Goal: Information Seeking & Learning: Learn about a topic

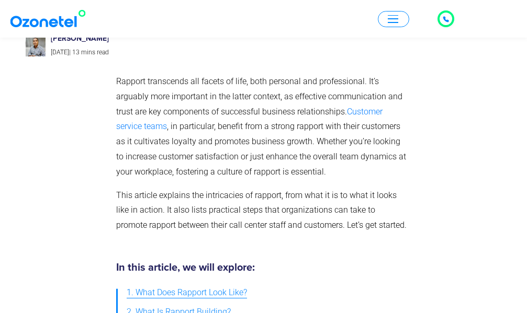
scroll to position [209, 0]
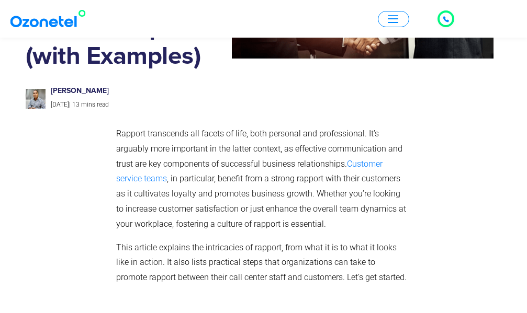
click at [105, 148] on div at bounding box center [69, 210] width 86 height 178
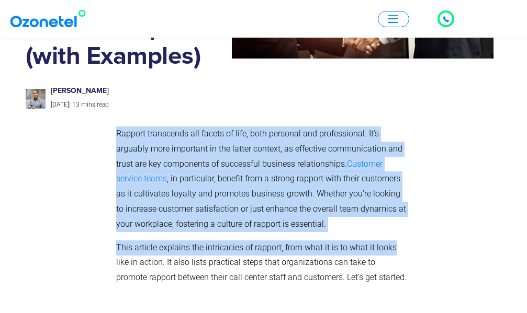
drag, startPoint x: 90, startPoint y: 121, endPoint x: 410, endPoint y: 252, distance: 344.6
click at [410, 252] on div "Rapport transcends all facets of life, both personal and professional. It’s arg…" at bounding box center [264, 210] width 476 height 178
click at [409, 252] on div "Rapport transcends all facets of life, both personal and professional. It’s arg…" at bounding box center [261, 210] width 301 height 178
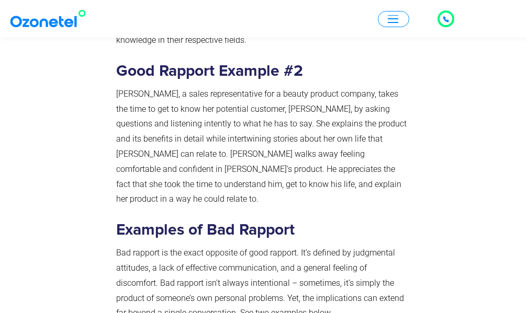
scroll to position [1517, 0]
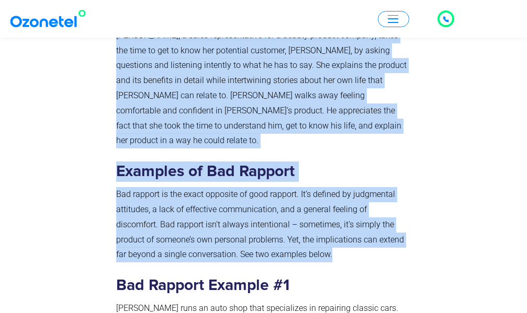
drag, startPoint x: 106, startPoint y: 128, endPoint x: 334, endPoint y: 213, distance: 243.4
click at [361, 215] on div "What Is Rapport Building? Rapport building is the process of developing and mai…" at bounding box center [264, 77] width 476 height 1400
click at [334, 213] on p "Bad rapport is the exact opposite of good rapport. It’s defined by judgmental a…" at bounding box center [261, 224] width 291 height 75
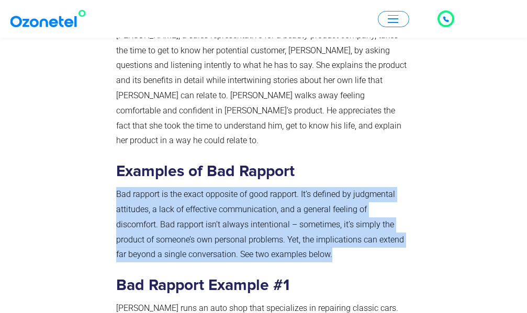
drag, startPoint x: 337, startPoint y: 212, endPoint x: 112, endPoint y: 151, distance: 232.9
click at [114, 152] on div "What Is Rapport Building? Rapport building is the process of developing and mai…" at bounding box center [261, 77] width 301 height 1400
click at [112, 151] on div "What Is Rapport Building? Rapport building is the process of developing and mai…" at bounding box center [261, 77] width 301 height 1400
drag, startPoint x: 112, startPoint y: 149, endPoint x: 371, endPoint y: 217, distance: 267.7
click at [371, 217] on div "What Is Rapport Building? Rapport building is the process of developing and mai…" at bounding box center [261, 77] width 301 height 1400
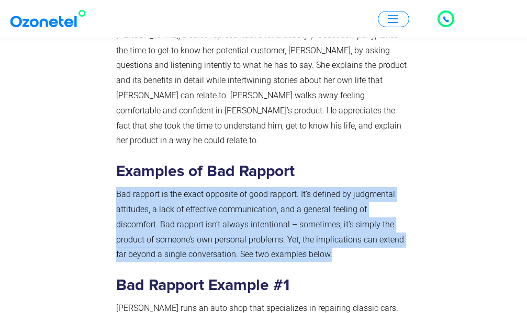
click at [360, 212] on p "Bad rapport is the exact opposite of good rapport. It’s defined by judgmental a…" at bounding box center [261, 224] width 291 height 75
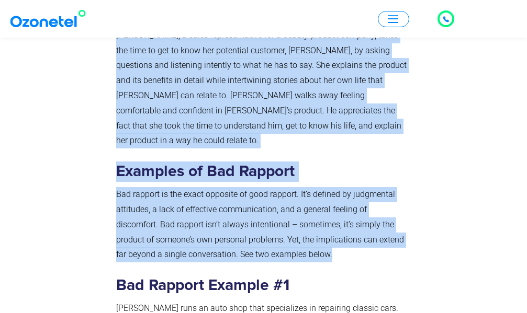
drag, startPoint x: 359, startPoint y: 211, endPoint x: 94, endPoint y: 145, distance: 272.7
click at [94, 147] on div "What Is Rapport Building? Rapport building is the process of developing and mai…" at bounding box center [264, 77] width 476 height 1400
click at [95, 145] on div at bounding box center [69, 77] width 86 height 1400
click at [97, 145] on div at bounding box center [69, 77] width 86 height 1400
click at [103, 143] on div at bounding box center [69, 77] width 86 height 1400
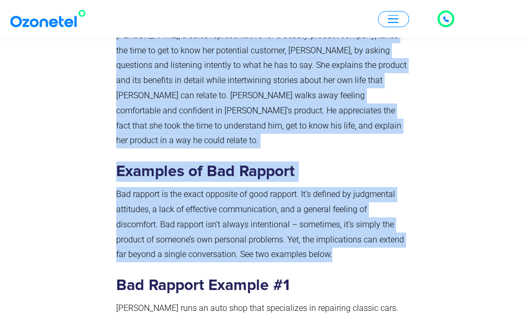
drag, startPoint x: 176, startPoint y: 157, endPoint x: 355, endPoint y: 211, distance: 187.0
click at [352, 207] on div "What Is Rapport Building? Rapport building is the process of developing and mai…" at bounding box center [264, 77] width 476 height 1400
click at [355, 212] on p "Bad rapport is the exact opposite of good rapport. It’s defined by judgmental a…" at bounding box center [261, 224] width 291 height 75
drag, startPoint x: 235, startPoint y: 186, endPoint x: 117, endPoint y: 150, distance: 123.9
click at [103, 151] on div "What Is Rapport Building? Rapport building is the process of developing and mai…" at bounding box center [264, 77] width 476 height 1400
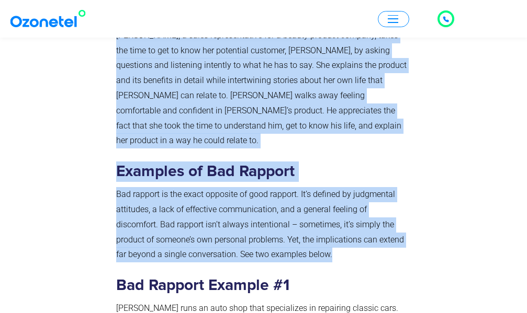
click at [117, 187] on p "Bad rapport is the exact opposite of good rapport. It’s defined by judgmental a…" at bounding box center [261, 224] width 291 height 75
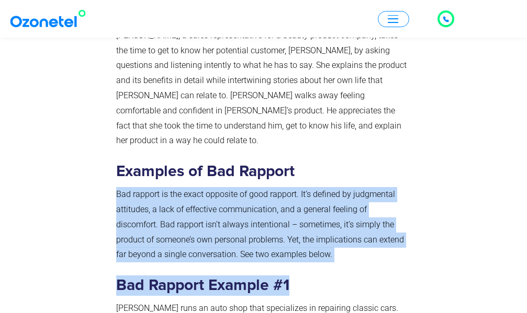
drag, startPoint x: 113, startPoint y: 148, endPoint x: 363, endPoint y: 226, distance: 262.4
click at [363, 226] on div "What Is Rapport Building? Rapport building is the process of developing and mai…" at bounding box center [261, 77] width 301 height 1400
click at [350, 218] on div "What Is Rapport Building? Rapport building is the process of developing and mai…" at bounding box center [261, 74] width 291 height 1379
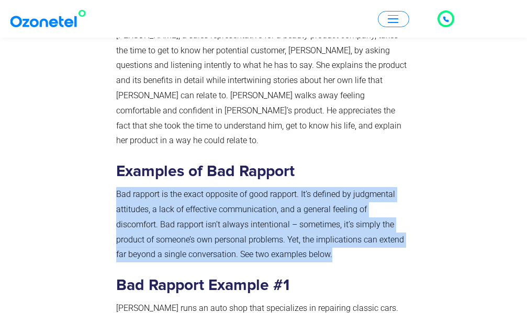
drag, startPoint x: 224, startPoint y: 196, endPoint x: 113, endPoint y: 150, distance: 120.5
click at [113, 150] on div "What Is Rapport Building? Rapport building is the process of developing and mai…" at bounding box center [261, 77] width 301 height 1400
click at [113, 148] on div "What Is Rapport Building? Rapport building is the process of developing and mai…" at bounding box center [261, 77] width 301 height 1400
click at [111, 147] on div "What Is Rapport Building? Rapport building is the process of developing and mai…" at bounding box center [261, 77] width 301 height 1400
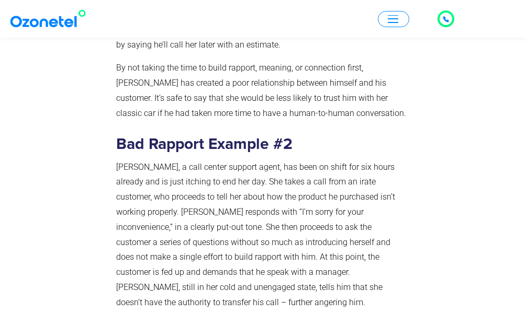
scroll to position [1883, 0]
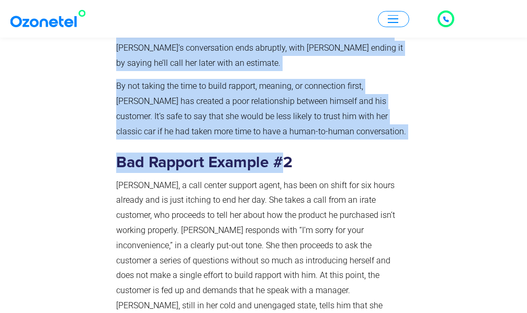
drag, startPoint x: 103, startPoint y: 76, endPoint x: 312, endPoint y: 73, distance: 209.2
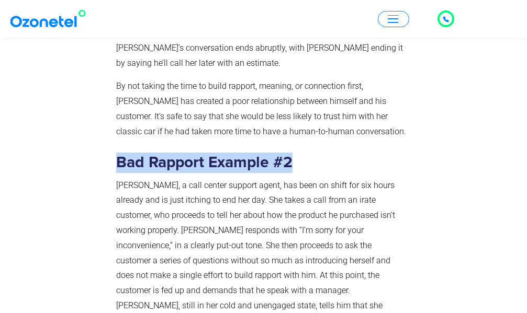
drag, startPoint x: 171, startPoint y: 94, endPoint x: 107, endPoint y: 94, distance: 63.8
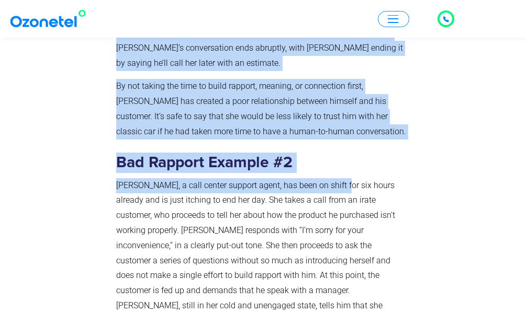
drag, startPoint x: 107, startPoint y: 94, endPoint x: 359, endPoint y: 83, distance: 251.8
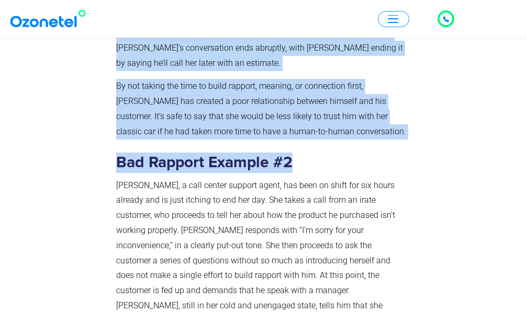
click at [347, 153] on h3 "Bad Rapport Example #2" at bounding box center [261, 163] width 291 height 20
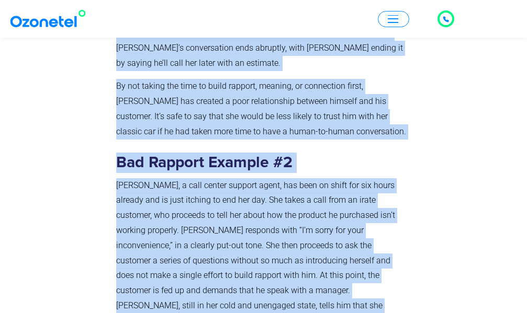
drag, startPoint x: 109, startPoint y: 110, endPoint x: 187, endPoint y: 297, distance: 202.3
drag, startPoint x: 187, startPoint y: 297, endPoint x: 177, endPoint y: 302, distance: 11.0
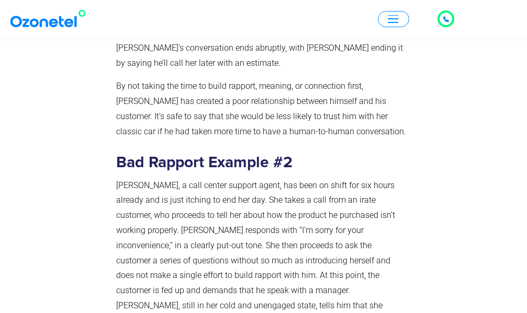
drag, startPoint x: 146, startPoint y: 300, endPoint x: 115, endPoint y: 254, distance: 55.6
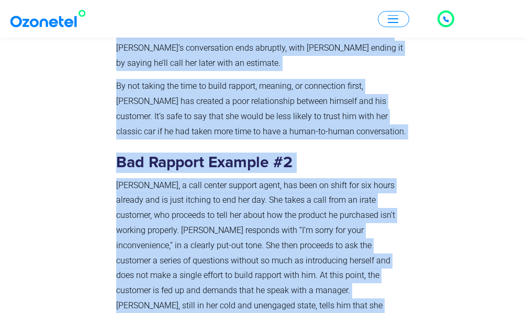
drag, startPoint x: 113, startPoint y: 251, endPoint x: 107, endPoint y: 116, distance: 135.1
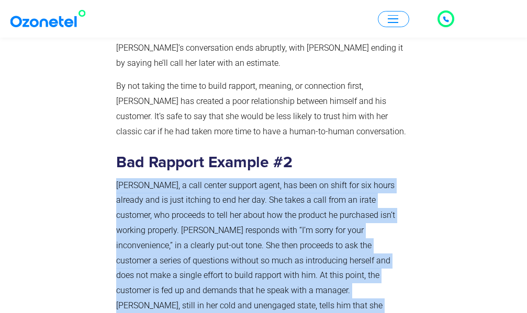
drag, startPoint x: 111, startPoint y: 113, endPoint x: 345, endPoint y: 231, distance: 261.7
click at [344, 232] on p "[PERSON_NAME], a call center support agent, has been on shift for six hours alr…" at bounding box center [261, 253] width 291 height 151
drag, startPoint x: 344, startPoint y: 232, endPoint x: 115, endPoint y: 113, distance: 258.3
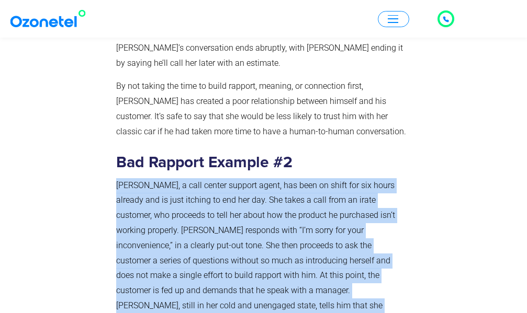
drag, startPoint x: 114, startPoint y: 107, endPoint x: 349, endPoint y: 237, distance: 268.5
click at [345, 231] on p "[PERSON_NAME], a call center support agent, has been on shift for six hours alr…" at bounding box center [261, 253] width 291 height 151
drag, startPoint x: 345, startPoint y: 231, endPoint x: 340, endPoint y: 228, distance: 5.7
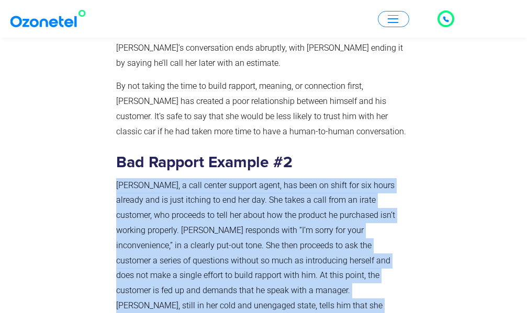
click at [340, 228] on p "[PERSON_NAME], a call center support agent, has been on shift for six hours alr…" at bounding box center [261, 253] width 291 height 151
click at [343, 231] on p "[PERSON_NAME], a call center support agent, has been on shift for six hours alr…" at bounding box center [261, 253] width 291 height 151
drag, startPoint x: 343, startPoint y: 231, endPoint x: 111, endPoint y: 109, distance: 261.1
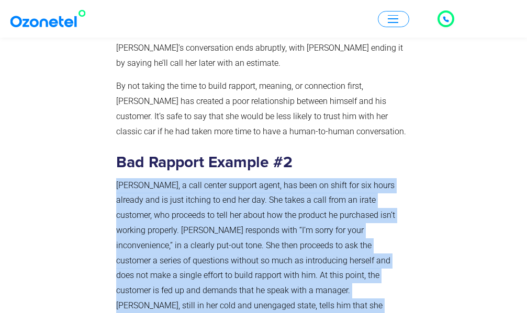
drag, startPoint x: 111, startPoint y: 108, endPoint x: 348, endPoint y: 238, distance: 270.6
click at [345, 233] on p "[PERSON_NAME], a call center support agent, has been on shift for six hours alr…" at bounding box center [261, 253] width 291 height 151
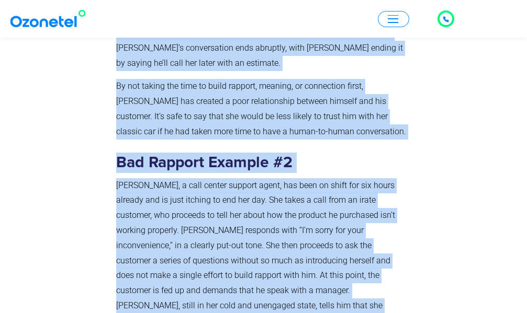
drag, startPoint x: 345, startPoint y: 232, endPoint x: 110, endPoint y: 109, distance: 264.8
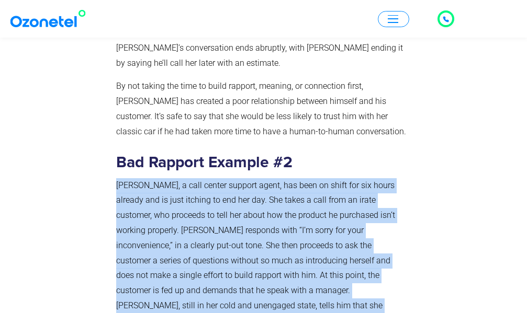
drag, startPoint x: 113, startPoint y: 106, endPoint x: 339, endPoint y: 244, distance: 264.3
drag, startPoint x: 337, startPoint y: 235, endPoint x: 342, endPoint y: 232, distance: 5.4
click at [338, 235] on p "[PERSON_NAME], a call center support agent, has been on shift for six hours alr…" at bounding box center [261, 253] width 291 height 151
click at [343, 230] on p "[PERSON_NAME], a call center support agent, has been on shift for six hours alr…" at bounding box center [261, 253] width 291 height 151
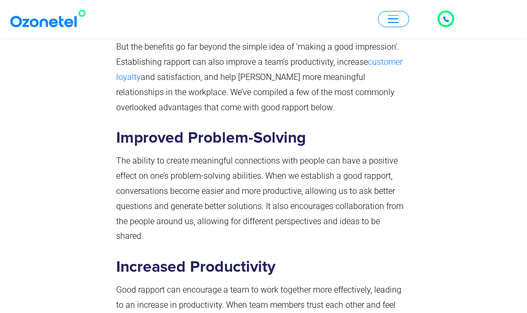
scroll to position [3033, 0]
